Goal: Information Seeking & Learning: Learn about a topic

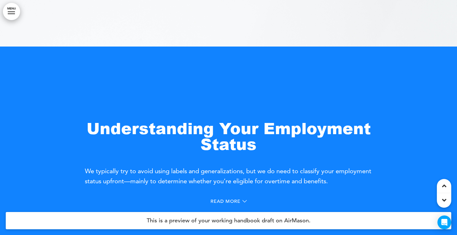
scroll to position [207, 0]
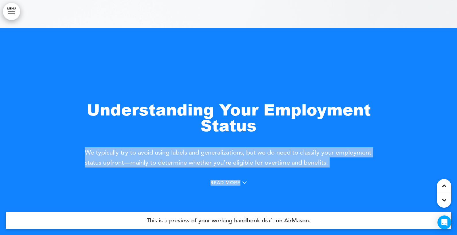
drag, startPoint x: 380, startPoint y: 165, endPoint x: 87, endPoint y: 152, distance: 293.1
click at [87, 152] on div "Understanding Your Employment Status We typically try to avoid using labels and…" at bounding box center [228, 145] width 457 height 235
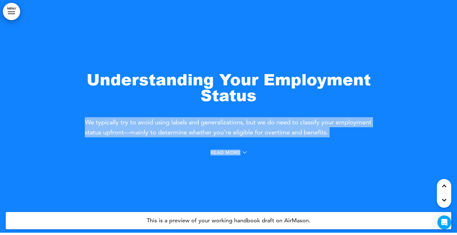
scroll to position [245, 0]
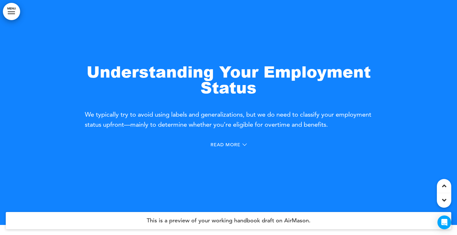
click at [210, 72] on strong "Understanding Your Employment Status" at bounding box center [229, 79] width 284 height 38
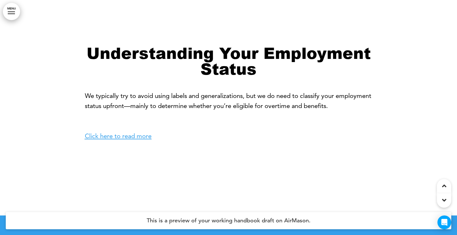
scroll to position [490, 0]
click at [143, 137] on link "Click here to read more" at bounding box center [118, 136] width 67 height 8
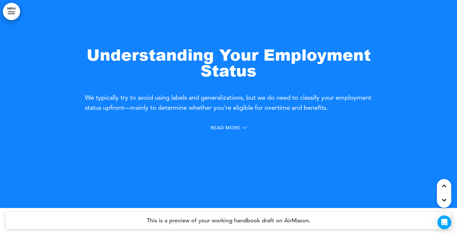
scroll to position [260, 0]
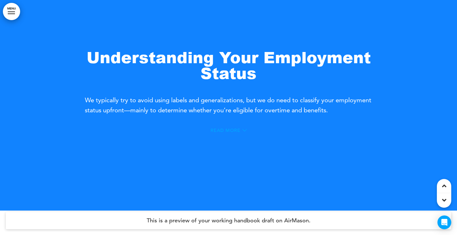
click at [246, 129] on icon at bounding box center [244, 130] width 4 height 4
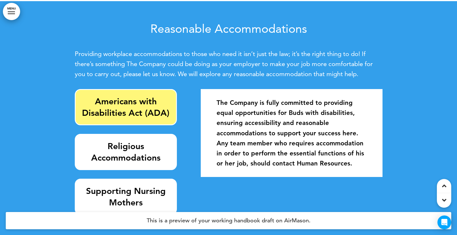
scroll to position [894, 0]
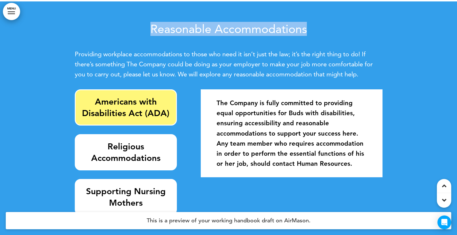
drag, startPoint x: 148, startPoint y: 29, endPoint x: 307, endPoint y: 35, distance: 158.8
click at [307, 35] on div "Reasonable Accommodations Providing workplace accommodations to those who need …" at bounding box center [229, 51] width 308 height 57
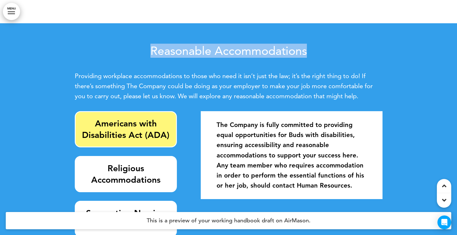
scroll to position [854, 0]
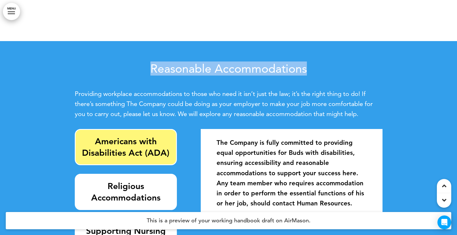
click at [310, 65] on h2 "Reasonable Accommodations" at bounding box center [229, 69] width 308 height 12
drag, startPoint x: 310, startPoint y: 68, endPoint x: 126, endPoint y: 68, distance: 183.8
click at [126, 68] on h2 "Reasonable Accommodations" at bounding box center [229, 69] width 308 height 12
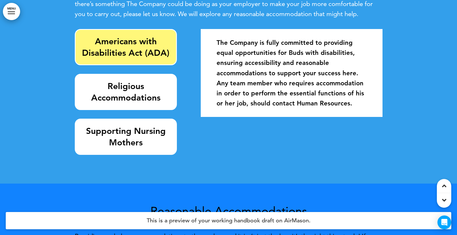
scroll to position [963, 0]
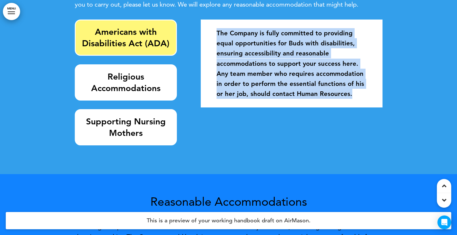
drag, startPoint x: 218, startPoint y: 32, endPoint x: 393, endPoint y: 96, distance: 186.2
click at [393, 96] on div "Reasonable Accommodations Providing workplace accommodations to those who need …" at bounding box center [228, 53] width 457 height 243
click at [217, 31] on strong "The Company is fully committed to providing equal opportunities for Buds with d…" at bounding box center [291, 63] width 148 height 68
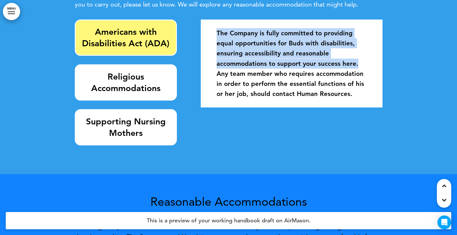
drag, startPoint x: 216, startPoint y: 34, endPoint x: 359, endPoint y: 62, distance: 145.5
click at [359, 62] on div "The Company is fully committed to providing equal opportunities for Buds with d…" at bounding box center [291, 63] width 173 height 82
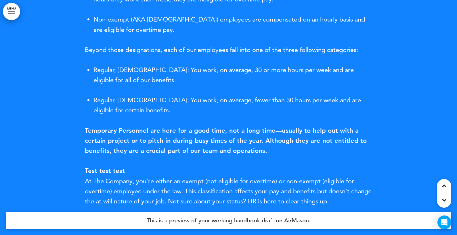
scroll to position [543, 0]
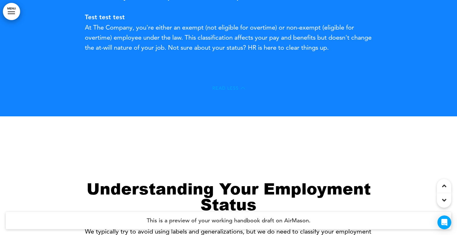
click at [242, 88] on icon at bounding box center [243, 88] width 4 height 4
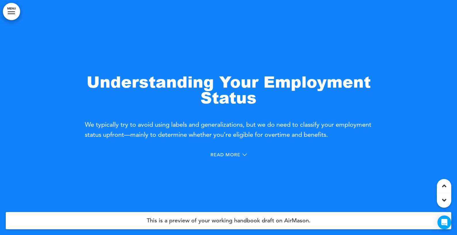
scroll to position [236, 0]
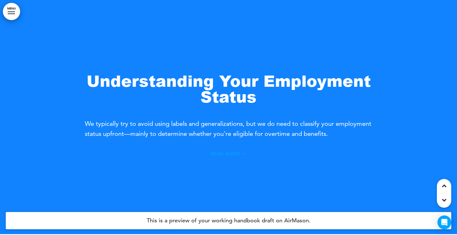
click at [244, 153] on icon at bounding box center [244, 154] width 4 height 4
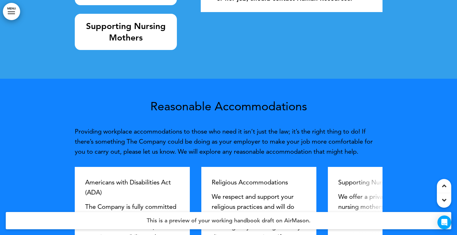
scroll to position [1077, 0]
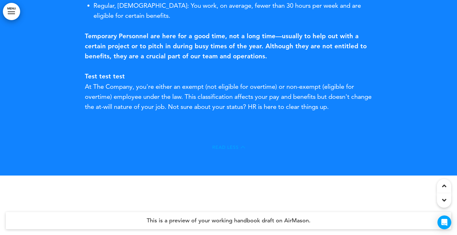
click at [241, 148] on icon at bounding box center [243, 147] width 4 height 2
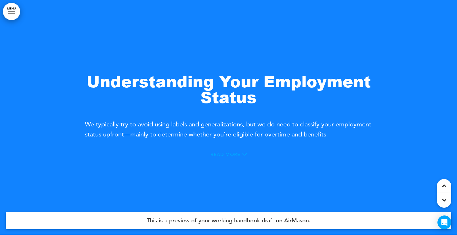
scroll to position [235, 0]
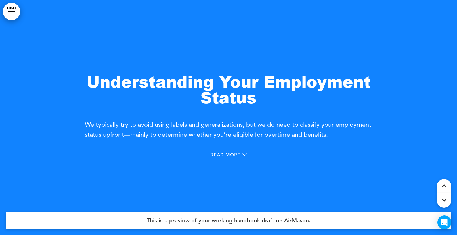
drag, startPoint x: 87, startPoint y: 125, endPoint x: 369, endPoint y: 135, distance: 281.7
click at [369, 135] on span "We typically try to avoid using labels and generalizations, but we do need to c…" at bounding box center [228, 130] width 286 height 18
click at [239, 155] on span "Read More" at bounding box center [226, 155] width 30 height 5
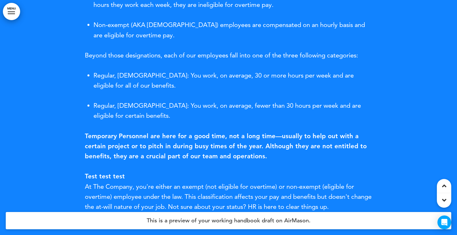
scroll to position [403, 0]
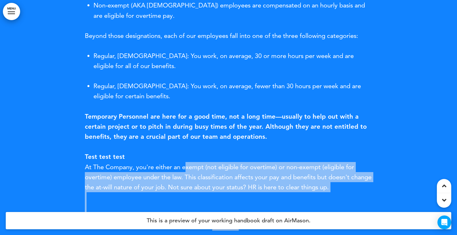
drag, startPoint x: 81, startPoint y: 97, endPoint x: 185, endPoint y: 171, distance: 127.4
click at [185, 171] on div "Understanding Your Employment Status We typically try to avoid using labels and…" at bounding box center [228, 44] width 457 height 424
click at [185, 171] on span "At The Company, you're either an exempt (not eligible for overtime) or non-exem…" at bounding box center [228, 177] width 287 height 28
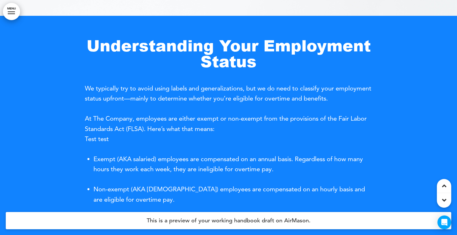
scroll to position [215, 0]
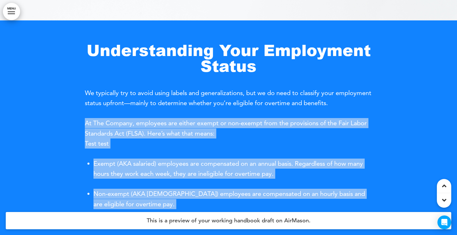
drag, startPoint x: 353, startPoint y: 137, endPoint x: 86, endPoint y: 125, distance: 268.0
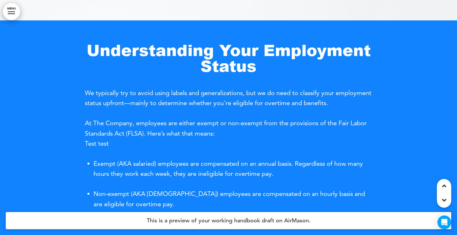
click at [149, 94] on span "We typically try to avoid using labels and generalizations, but we do need to c…" at bounding box center [228, 98] width 286 height 18
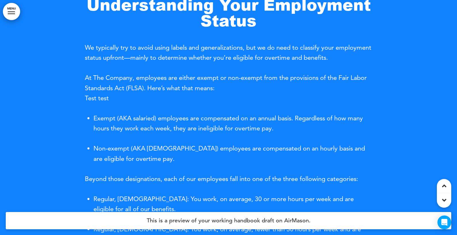
scroll to position [261, 0]
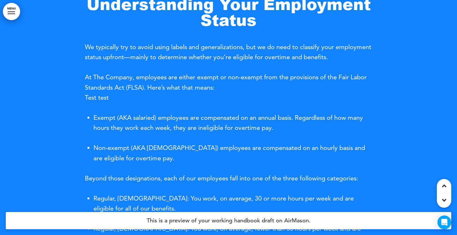
click at [9, 14] on link "MENU" at bounding box center [11, 11] width 17 height 17
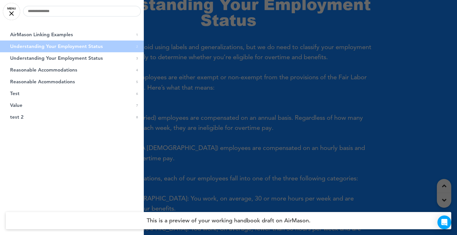
click at [7, 11] on link "MENU" at bounding box center [11, 11] width 17 height 17
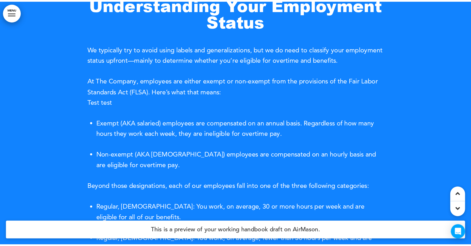
scroll to position [271, 0]
